Goal: Transaction & Acquisition: Purchase product/service

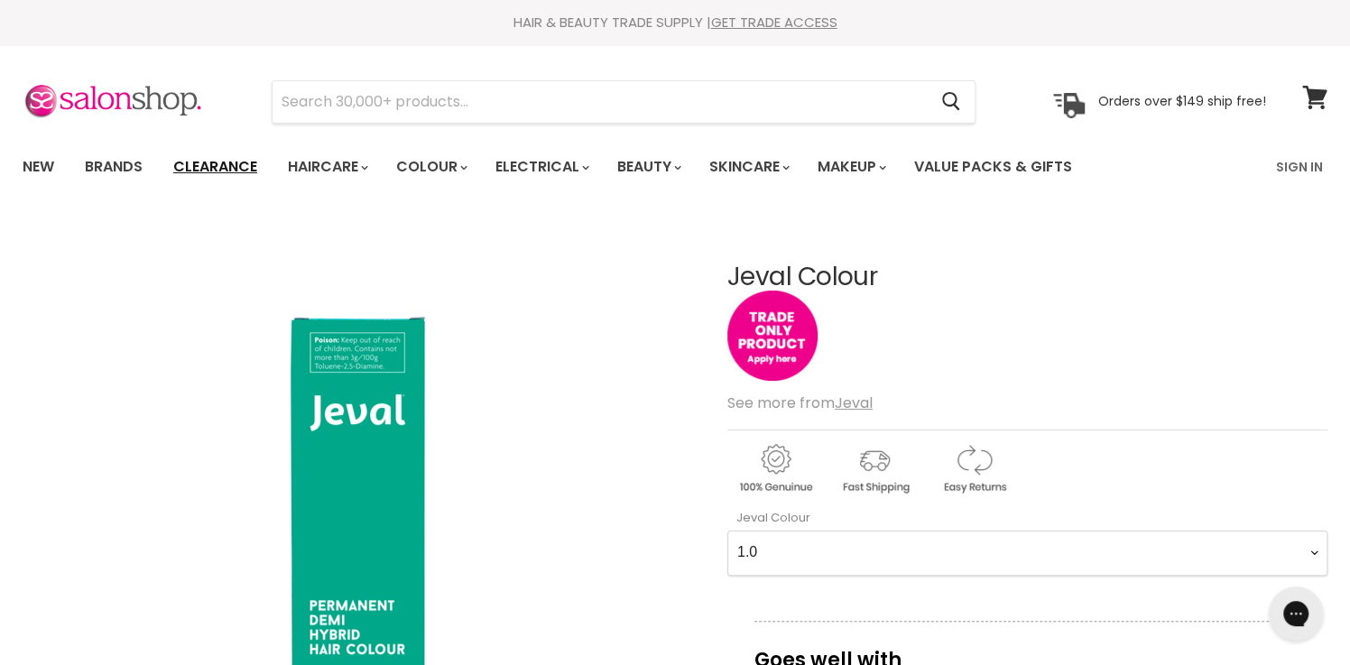
click at [217, 159] on link "Clearance" at bounding box center [215, 167] width 111 height 38
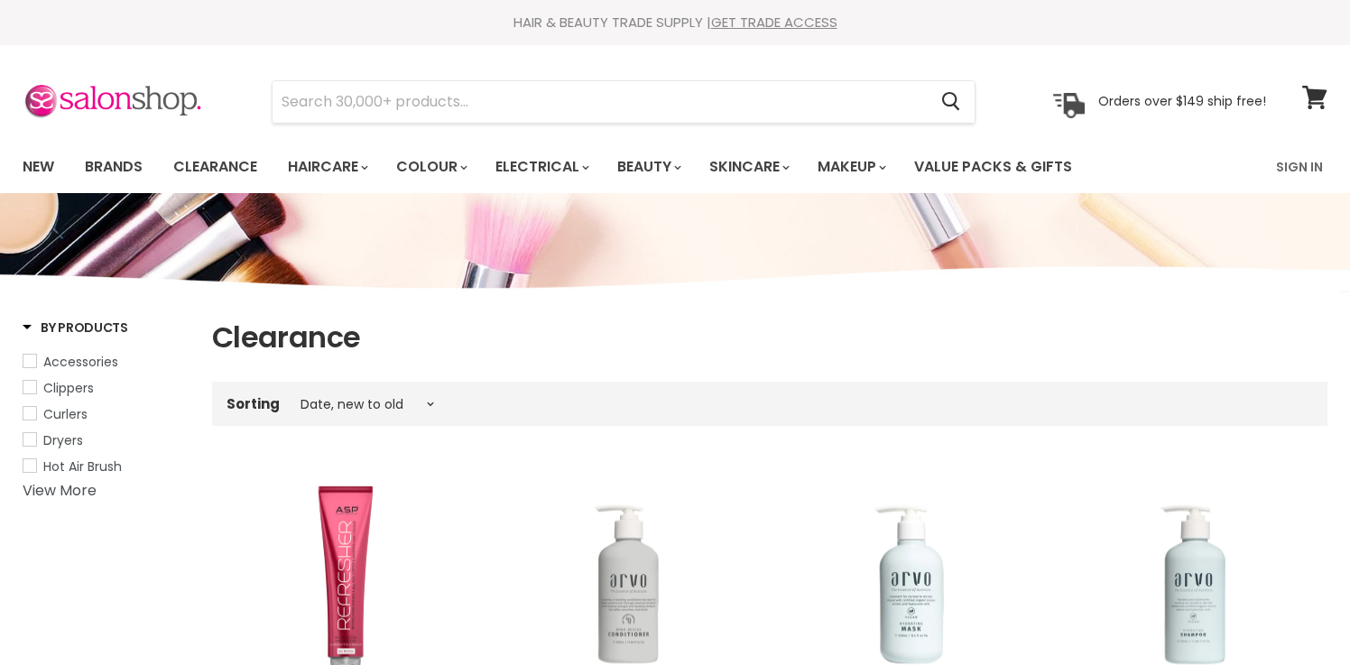
select select "created-descending"
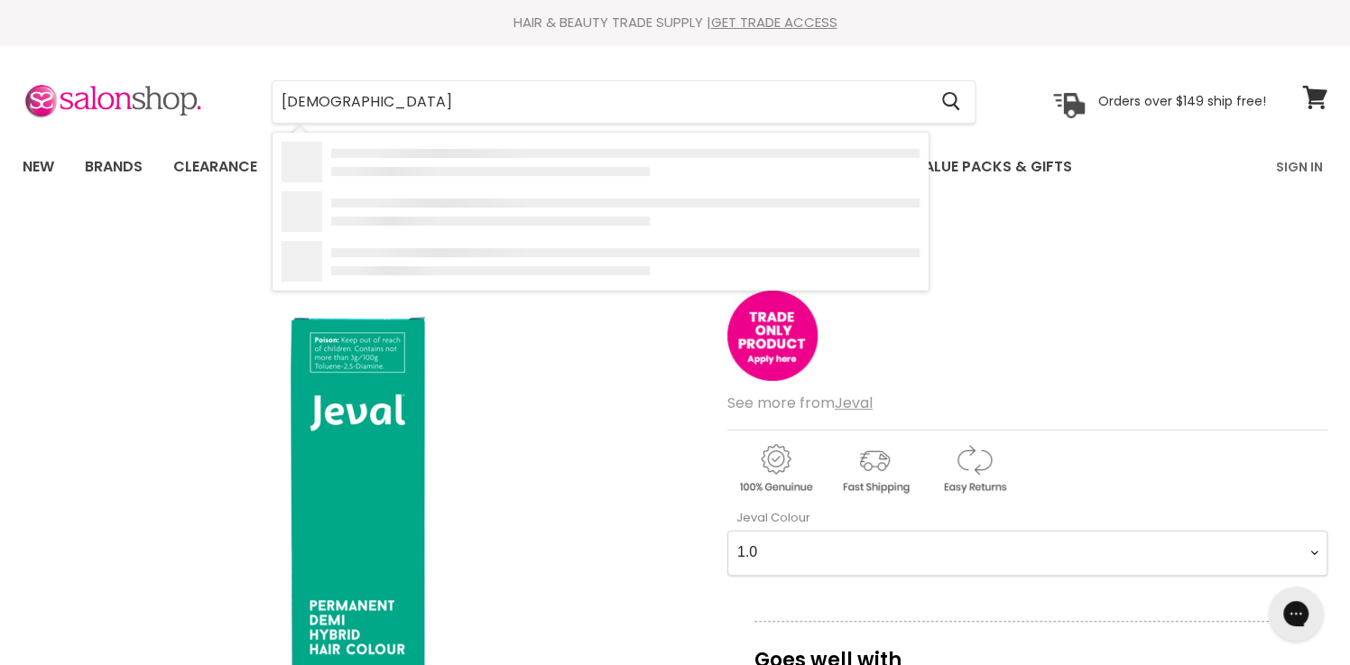
type input "jeval"
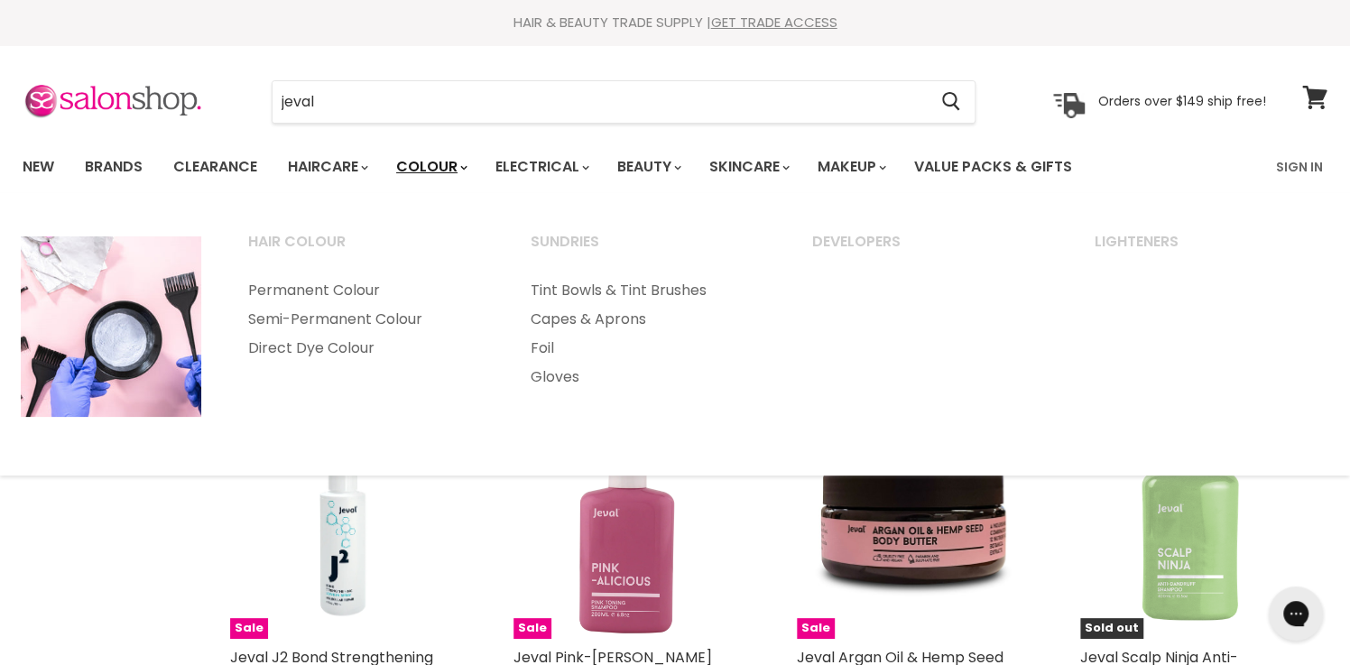
click at [446, 162] on link "Colour" at bounding box center [431, 167] width 96 height 38
click at [332, 287] on link "Permanent Colour" at bounding box center [365, 290] width 279 height 29
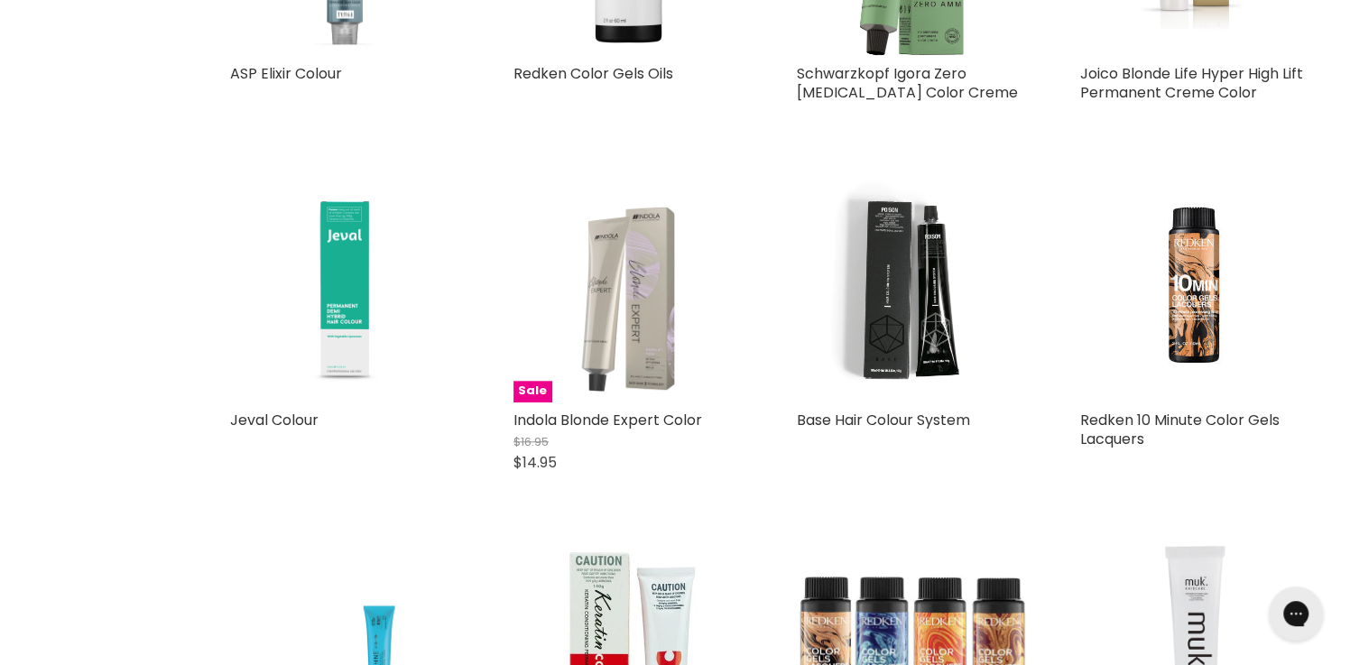
click at [318, 346] on img "Main content" at bounding box center [344, 286] width 229 height 229
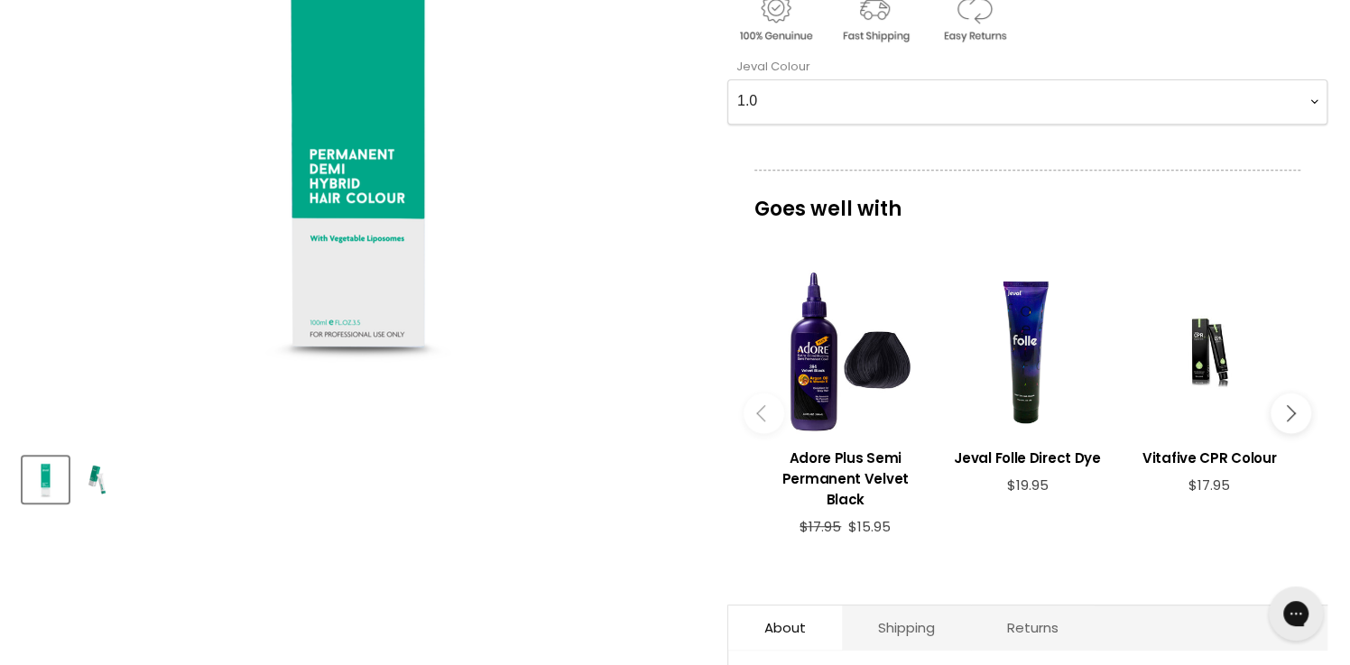
click at [765, 110] on Colour-0-0 "1.0 2.0 3.0 4.0 5.0 6.0 7.0 8.0 9.0 10.0 1.0X 2.0X 3.0X 4.0X 5.0X 6.0X 7.0X 8.0…" at bounding box center [1027, 101] width 600 height 45
click at [759, 89] on Colour-0-0 "1.0 2.0 3.0 4.0 5.0 6.0 7.0 8.0 9.0 10.0 1.0X 2.0X 3.0X 4.0X 5.0X 6.0X 7.0X 8.0…" at bounding box center [1027, 101] width 600 height 45
click at [756, 105] on Colour-0-0 "1.0 2.0 3.0 4.0 5.0 6.0 7.0 8.0 9.0 10.0 1.0X 2.0X 3.0X 4.0X 5.0X 6.0X 7.0X 8.0…" at bounding box center [1027, 101] width 600 height 45
select Colour-0-0 "8.12"
click at [727, 79] on Colour-0-0 "1.0 2.0 3.0 4.0 5.0 6.0 7.0 8.0 9.0 10.0 1.0X 2.0X 3.0X 4.0X 5.0X 6.0X 7.0X 8.0…" at bounding box center [1027, 101] width 600 height 45
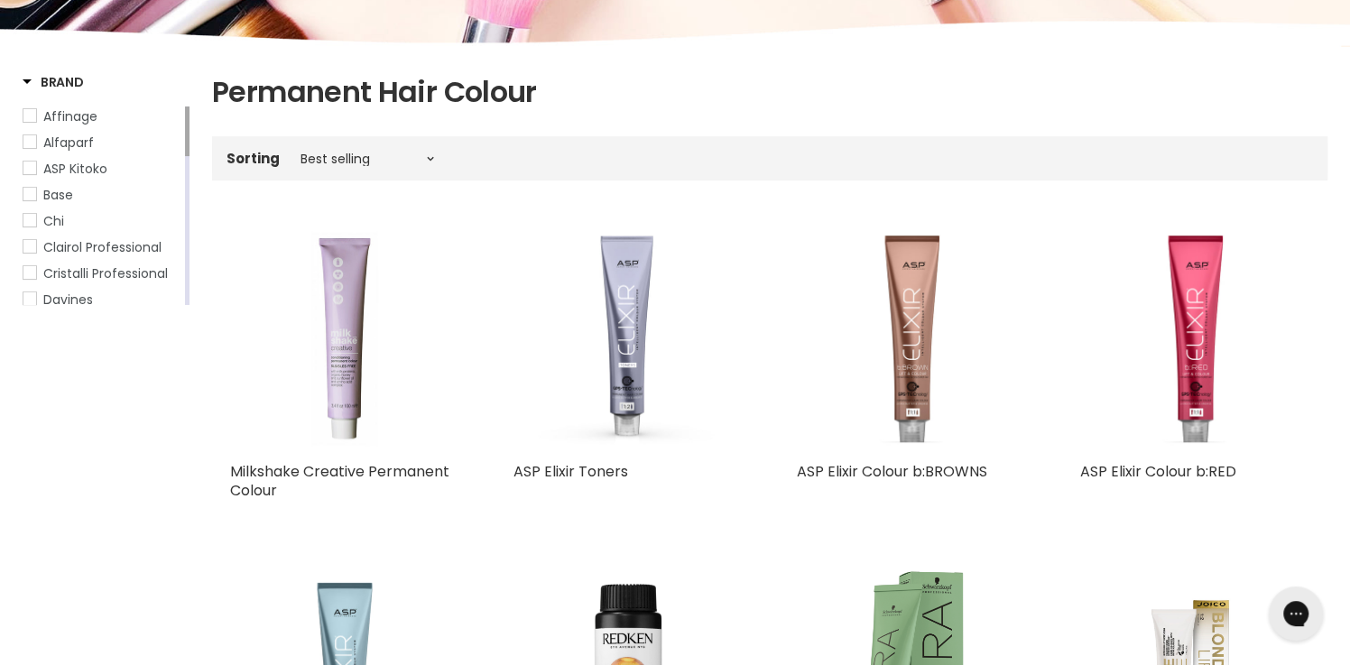
scroll to position [152, 0]
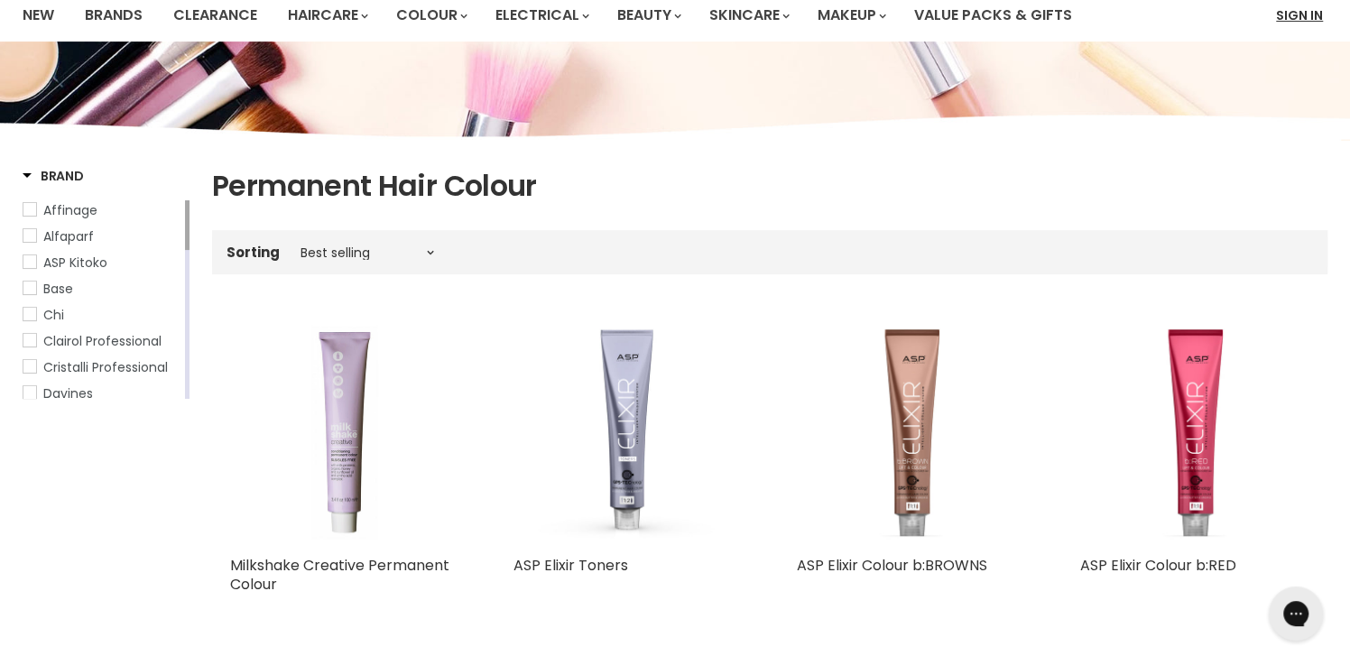
click at [1283, 8] on link "Sign In" at bounding box center [1299, 15] width 69 height 38
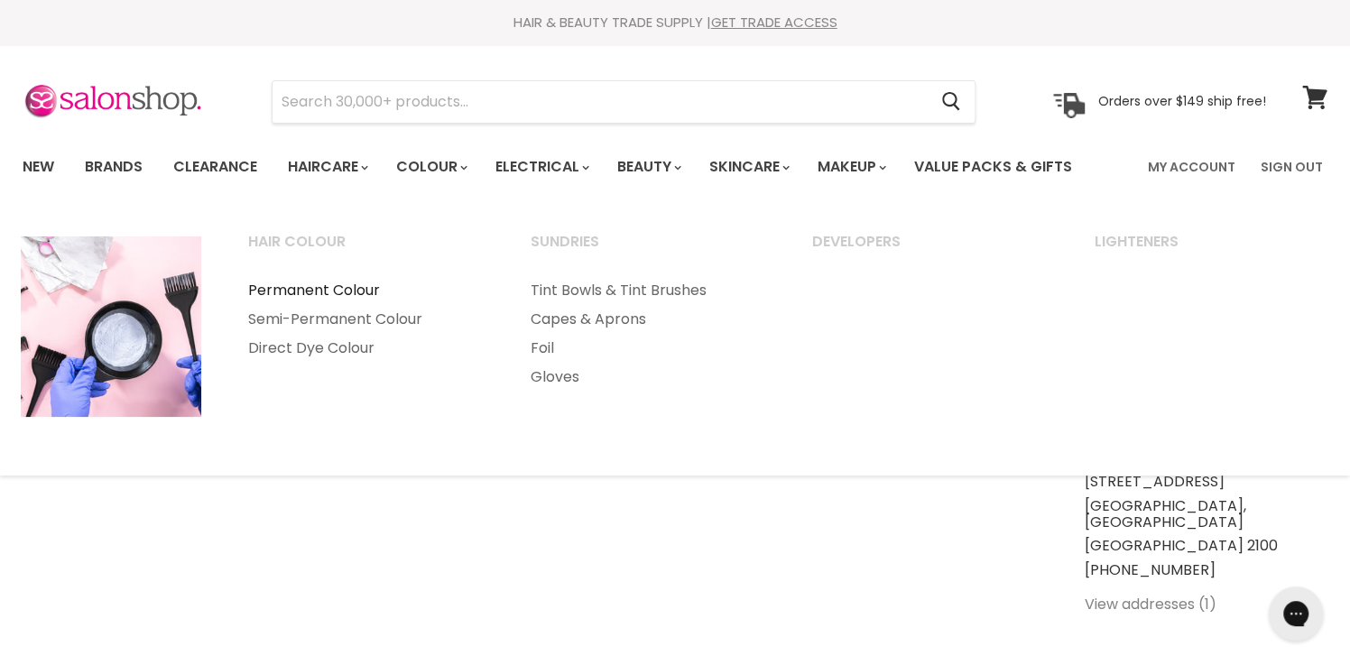
click at [336, 292] on link "Permanent Colour" at bounding box center [365, 290] width 279 height 29
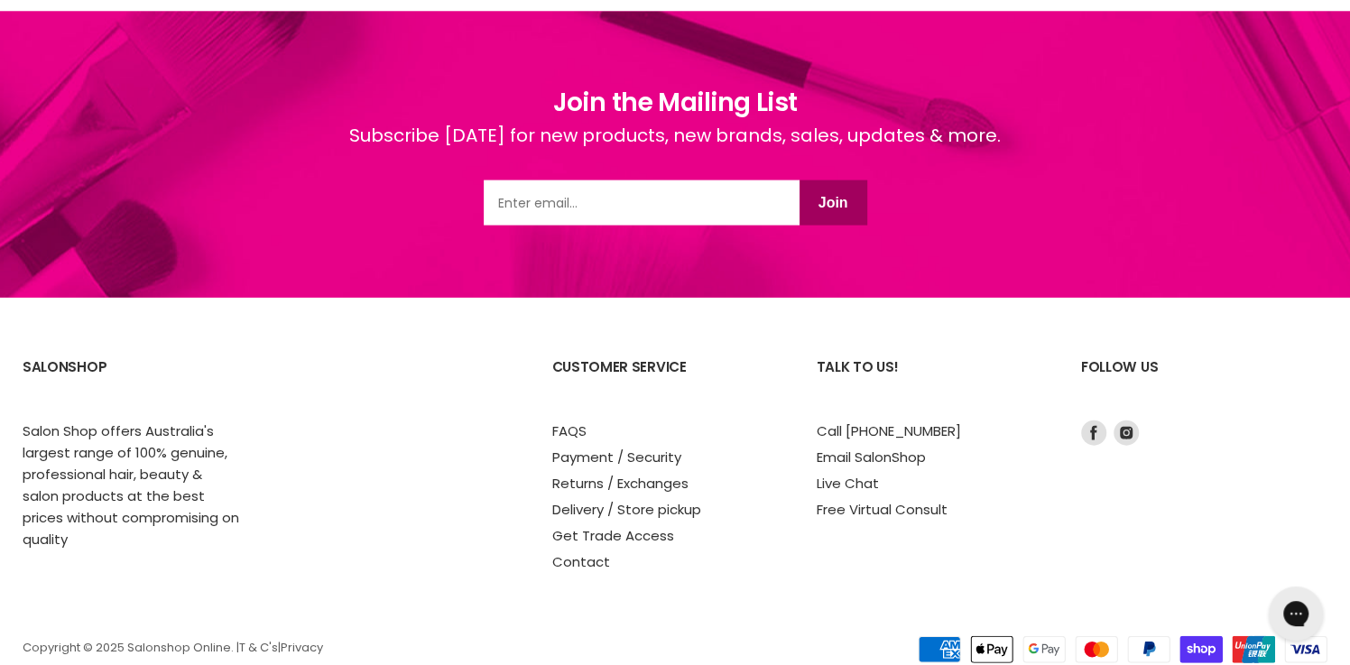
scroll to position [15241, 0]
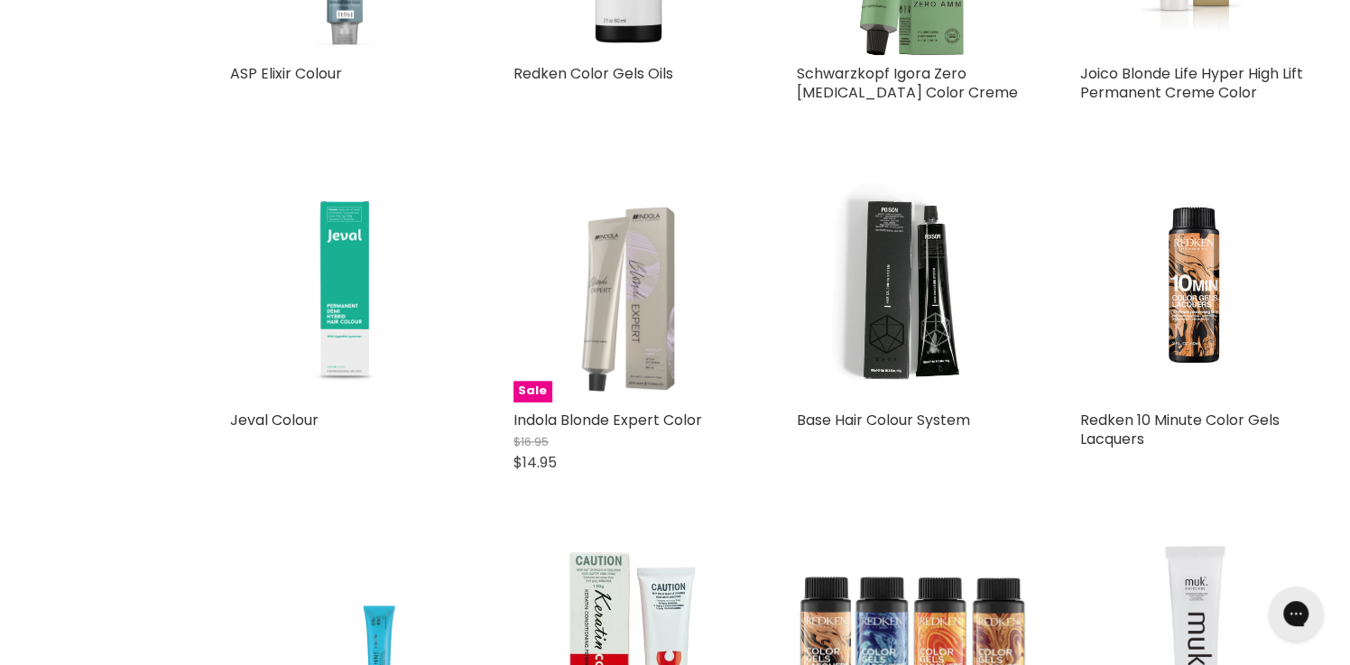
click at [315, 300] on img "Main content" at bounding box center [344, 286] width 229 height 229
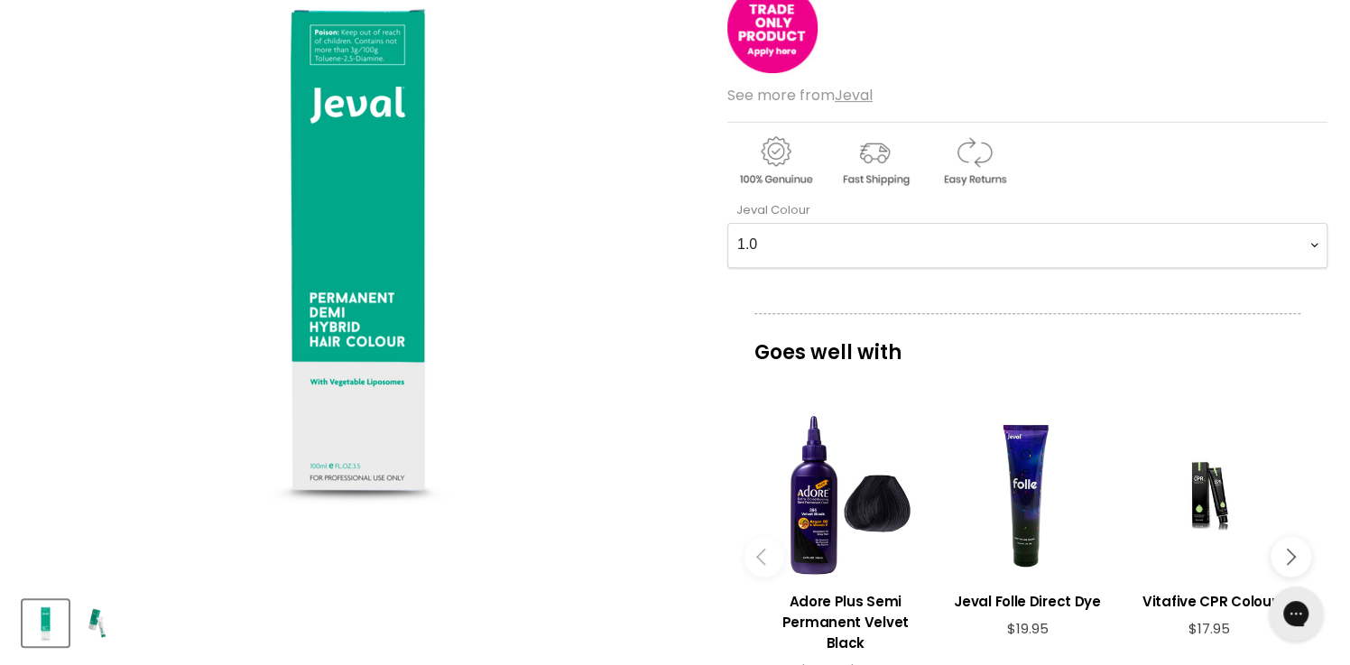
scroll to position [185, 0]
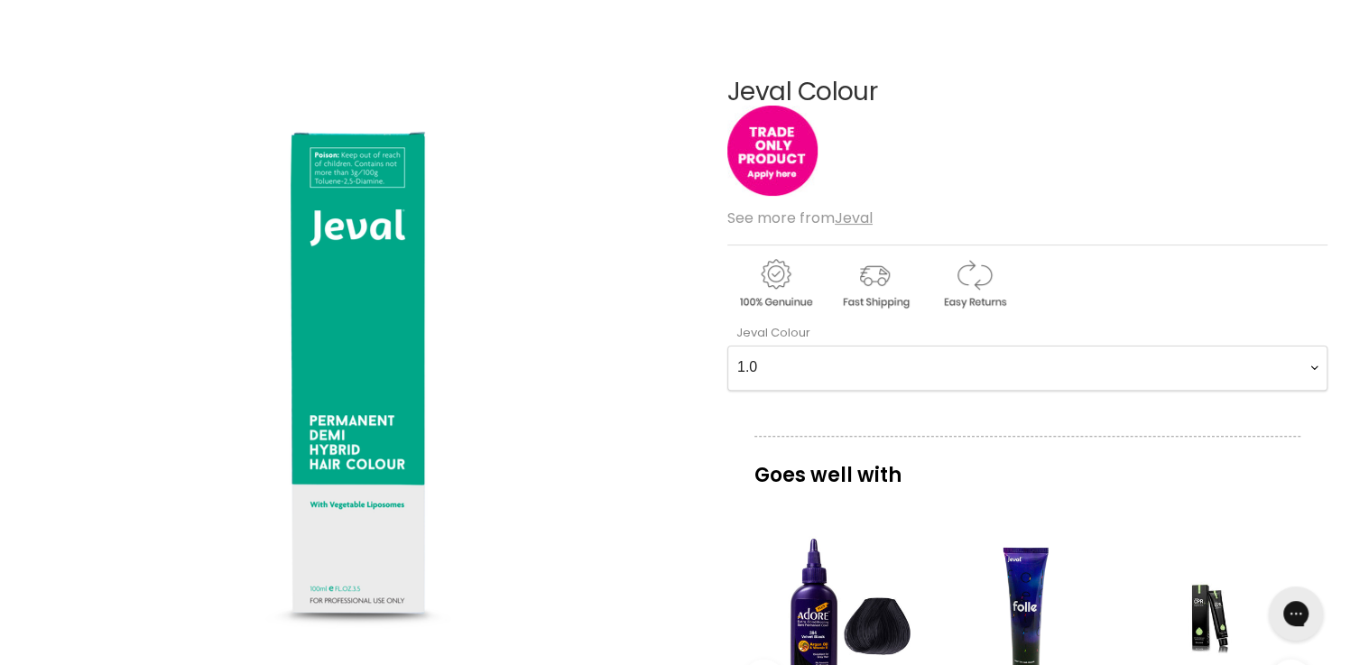
click at [755, 370] on Colour-0-0 "1.0 2.0 3.0 4.0 5.0 6.0 7.0 8.0 9.0 10.0 1.0X 2.0X 3.0X 4.0X 5.0X 6.0X 7.0X 8.0…" at bounding box center [1027, 368] width 600 height 45
select Colour-0-0 "10.0X"
click at [727, 346] on Colour-0-0 "1.0 2.0 3.0 4.0 5.0 6.0 7.0 8.0 9.0 10.0 1.0X 2.0X 3.0X 4.0X 5.0X 6.0X 7.0X 8.0…" at bounding box center [1027, 368] width 600 height 45
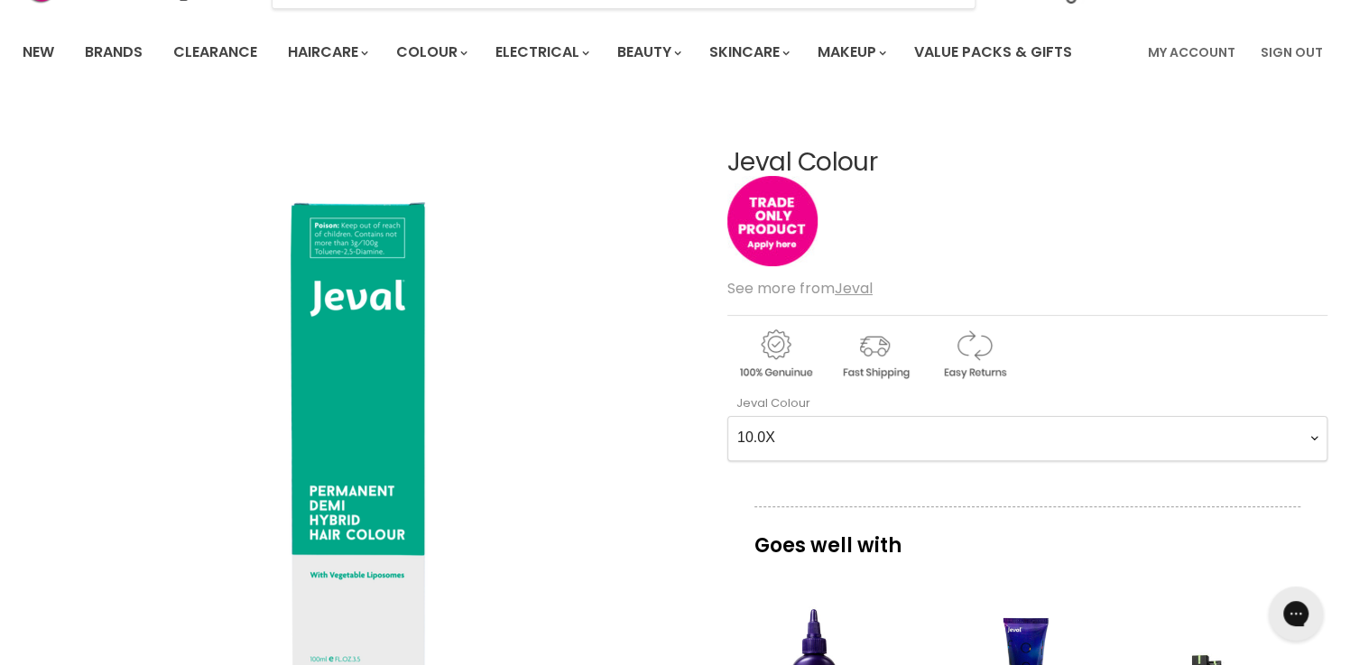
scroll to position [0, 0]
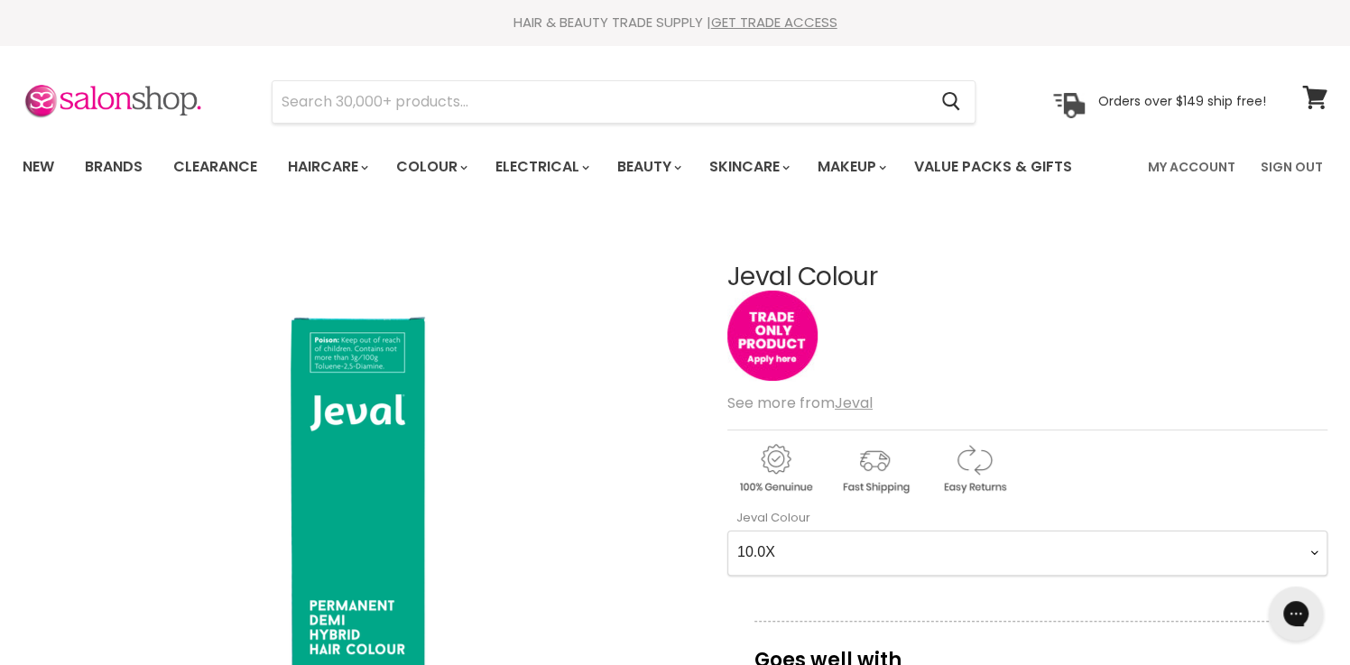
click at [920, 535] on Colour-0-0 "1.0 2.0 3.0 4.0 5.0 6.0 7.0 8.0 9.0 10.0 1.0X 2.0X 3.0X 4.0X 5.0X 6.0X 7.0X 8.0…" at bounding box center [1027, 552] width 600 height 45
